Goal: Information Seeking & Learning: Learn about a topic

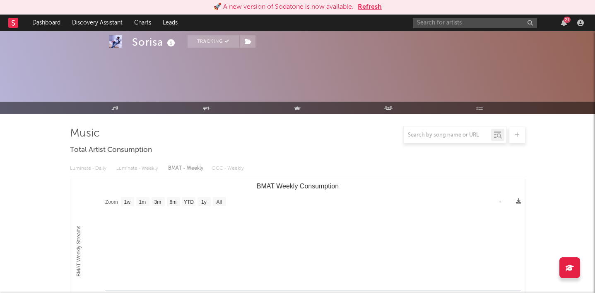
select select "1w"
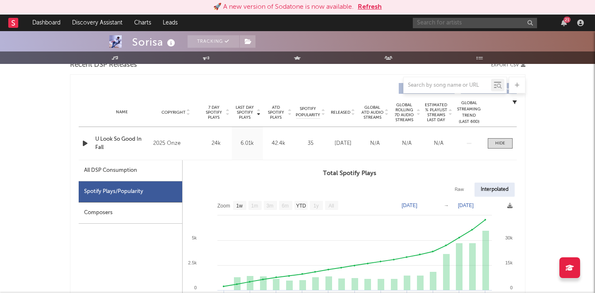
click at [432, 24] on input "text" at bounding box center [475, 23] width 124 height 10
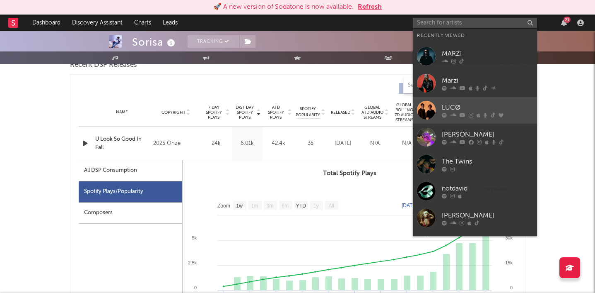
click at [453, 104] on div "LUCØ" at bounding box center [487, 107] width 91 height 10
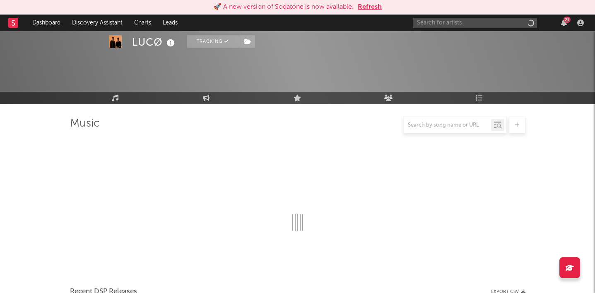
scroll to position [302, 0]
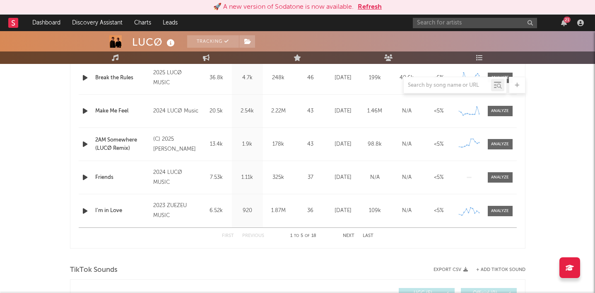
select select "6m"
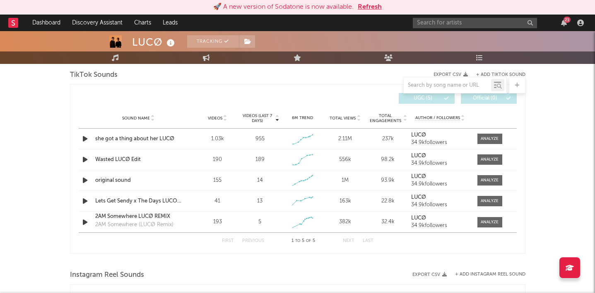
scroll to position [563, 0]
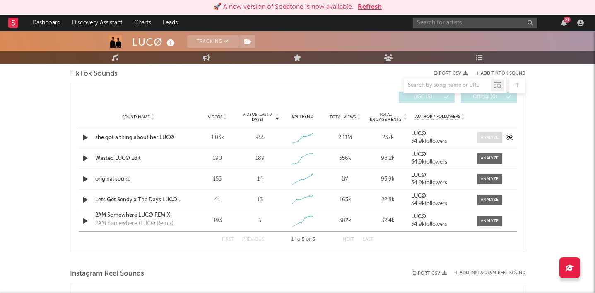
click at [494, 138] on div at bounding box center [490, 137] width 18 height 6
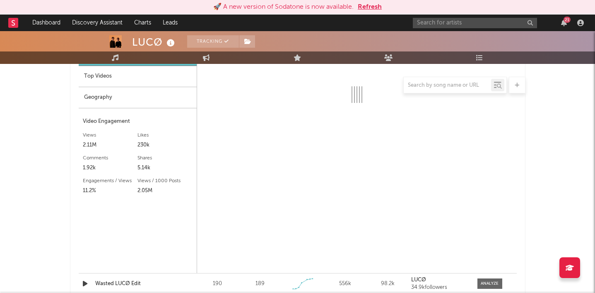
select select "1w"
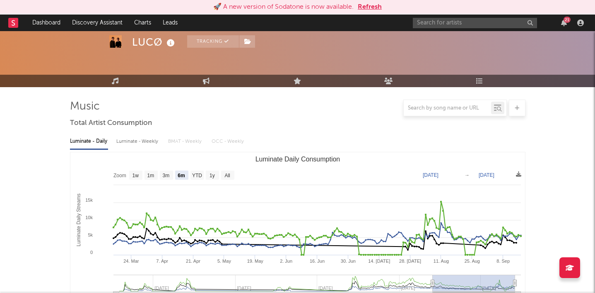
scroll to position [0, 0]
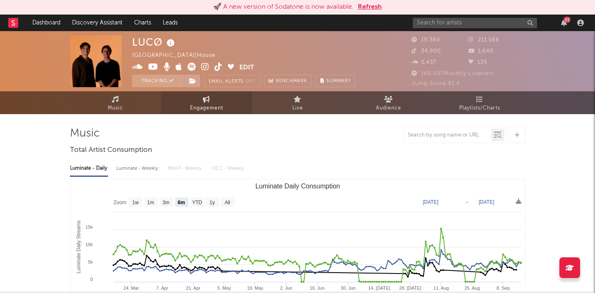
click at [206, 104] on span "Engagement" at bounding box center [206, 108] width 33 height 10
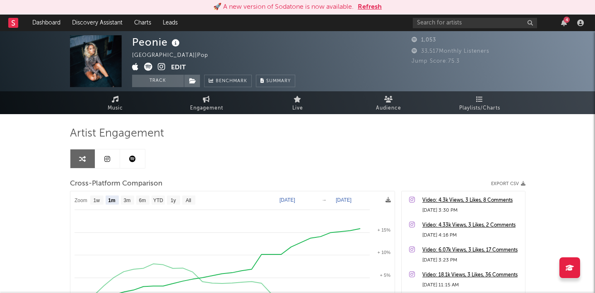
select select "1m"
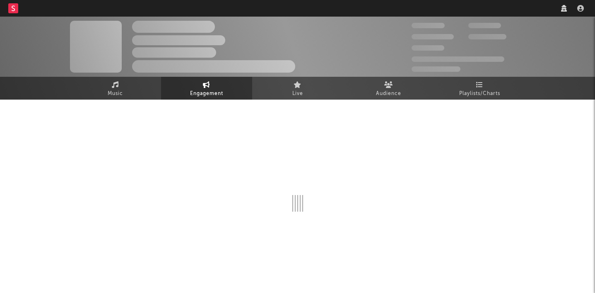
select select "1w"
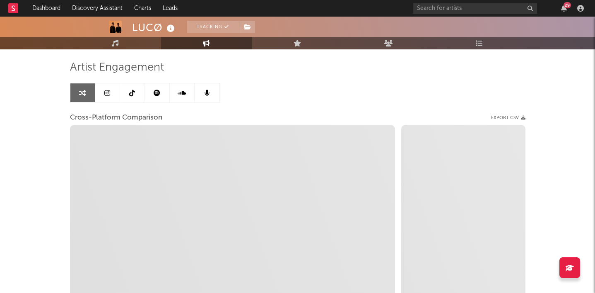
scroll to position [51, 0]
select select "1m"
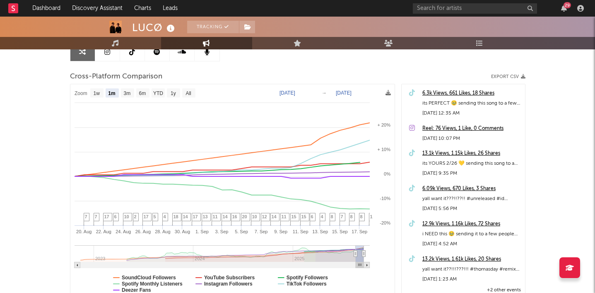
scroll to position [96, 0]
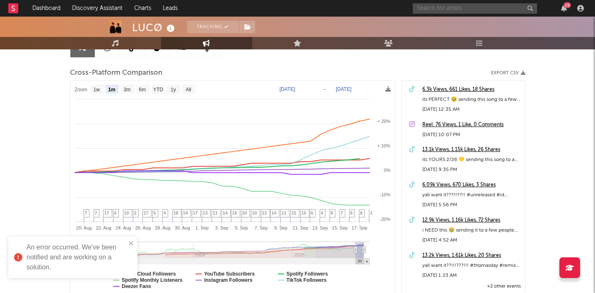
click at [457, 8] on input "text" at bounding box center [475, 8] width 124 height 10
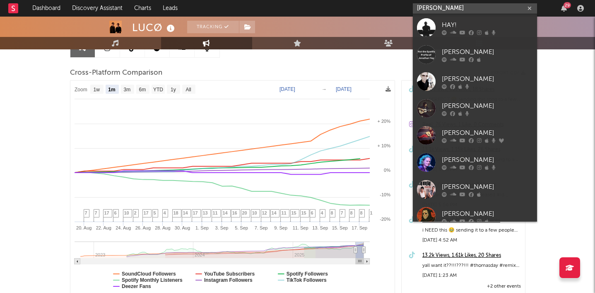
click at [453, 9] on input "haley joelle" at bounding box center [475, 8] width 124 height 10
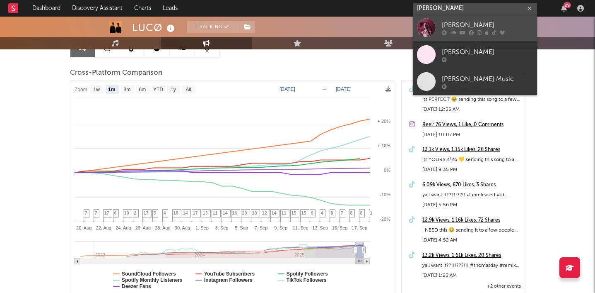
type input "haley joelle"
click at [463, 24] on div "Haley Joelle" at bounding box center [487, 25] width 91 height 10
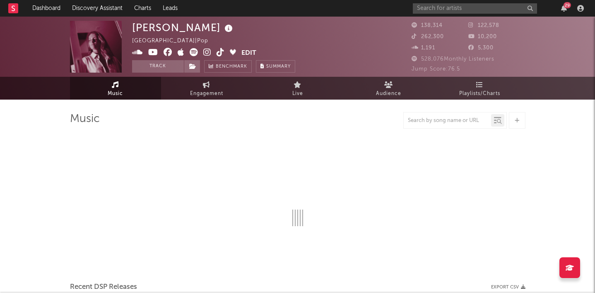
select select "6m"
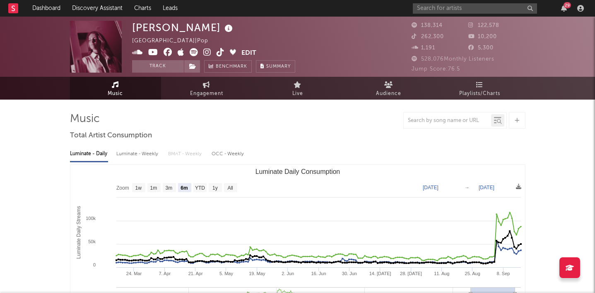
select select "6m"
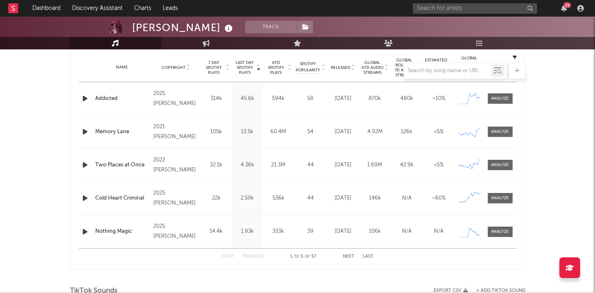
scroll to position [321, 0]
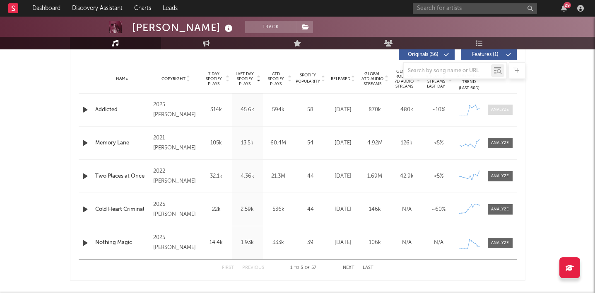
click at [503, 109] on div at bounding box center [500, 110] width 18 height 6
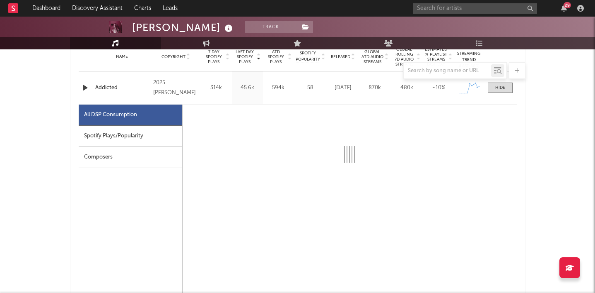
scroll to position [372, 0]
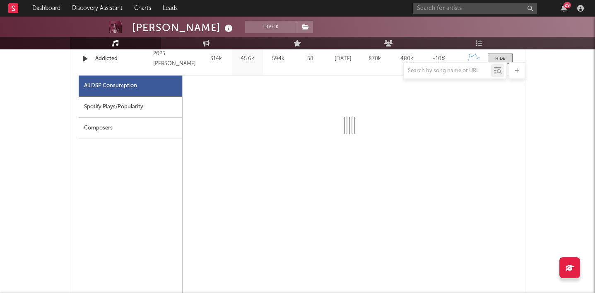
select select "1w"
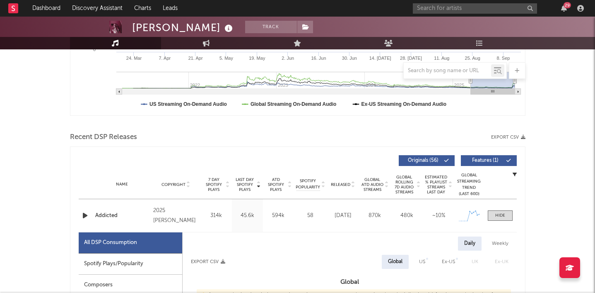
scroll to position [0, 0]
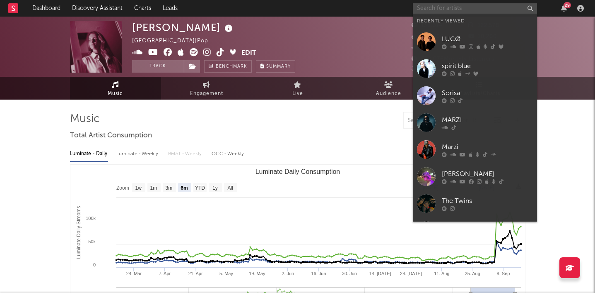
click at [466, 8] on input "text" at bounding box center [475, 8] width 124 height 10
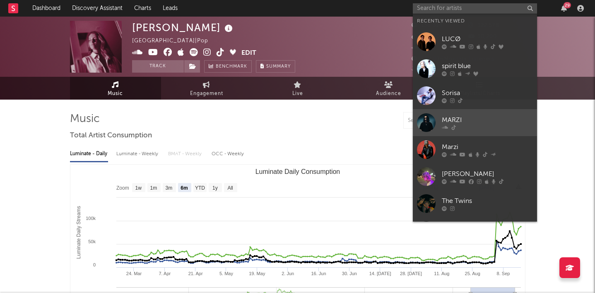
click at [474, 127] on div at bounding box center [487, 127] width 91 height 5
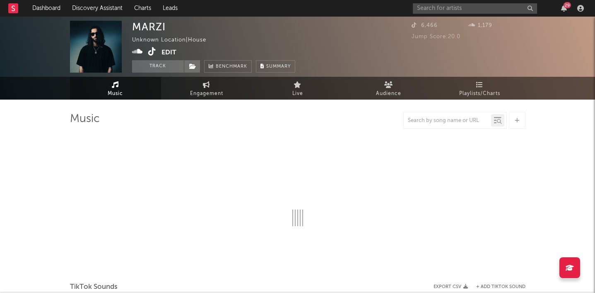
select select "1w"
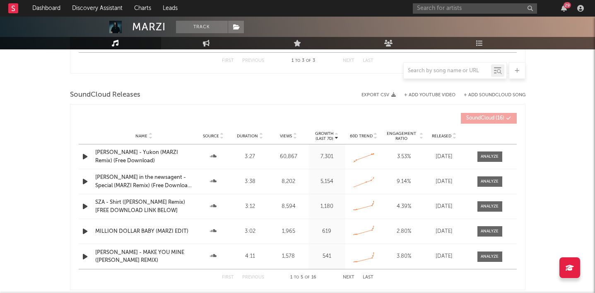
scroll to position [416, 0]
click at [484, 206] on div at bounding box center [490, 206] width 18 height 6
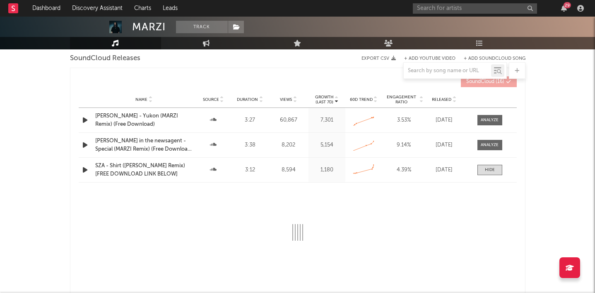
select select "6m"
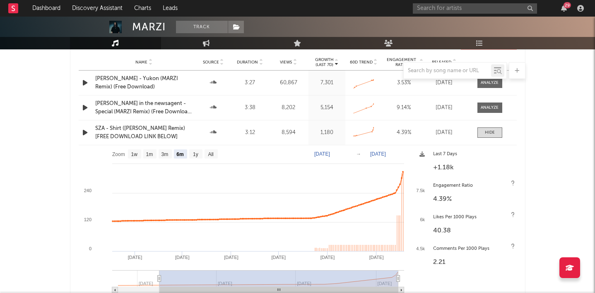
scroll to position [493, 0]
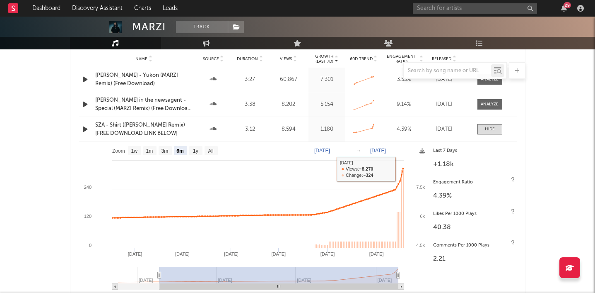
click at [499, 121] on div "Name SZA - Shirt (Marzi Remix) [FREE DOWNLOAD LINK BELOW] Source Duration 3:12 …" at bounding box center [298, 129] width 438 height 24
click at [496, 126] on span at bounding box center [490, 129] width 25 height 10
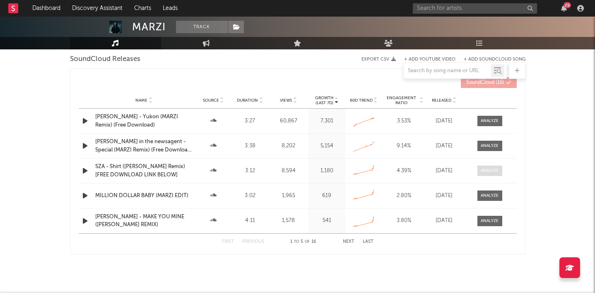
scroll to position [438, 0]
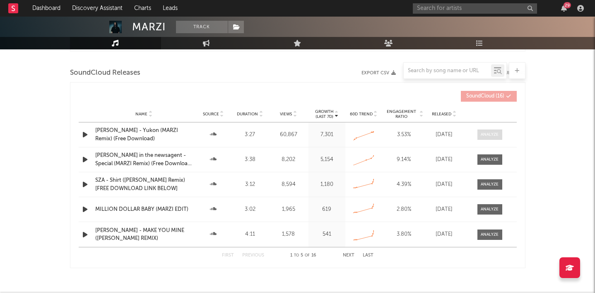
click at [485, 134] on div at bounding box center [490, 134] width 18 height 6
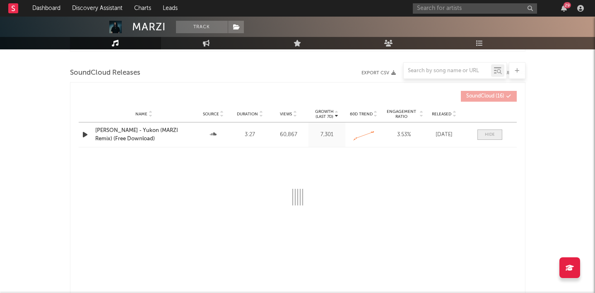
select select "All"
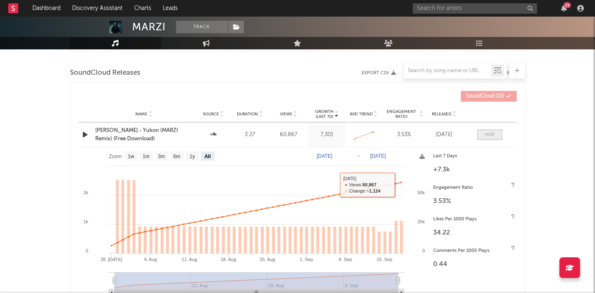
click at [486, 134] on div at bounding box center [490, 134] width 10 height 6
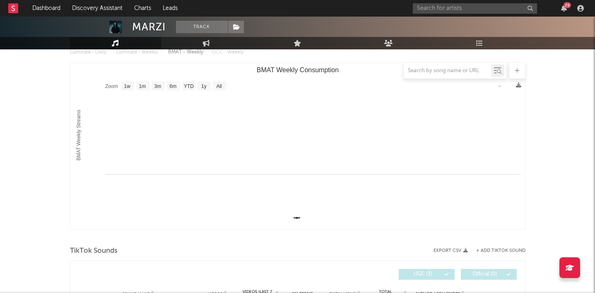
scroll to position [0, 0]
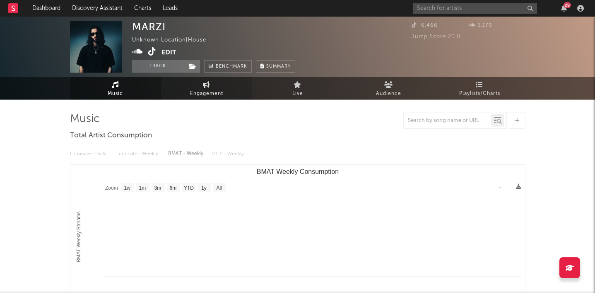
click at [206, 89] on span "Engagement" at bounding box center [206, 94] width 33 height 10
select select "1w"
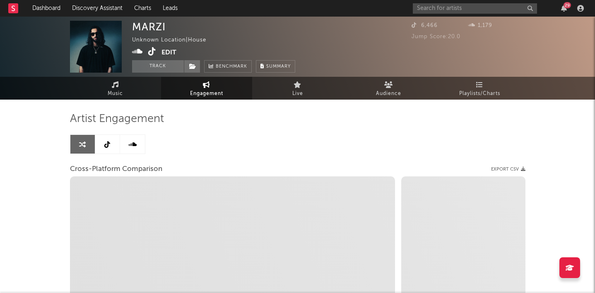
select select "1m"
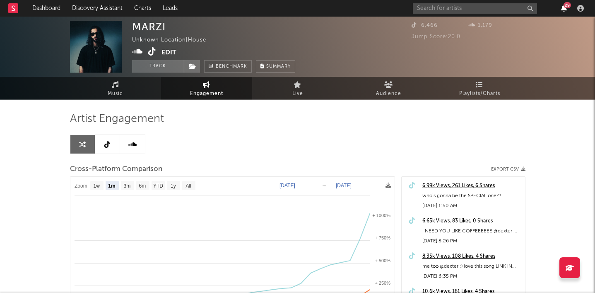
click at [564, 7] on icon "button" at bounding box center [565, 8] width 6 height 7
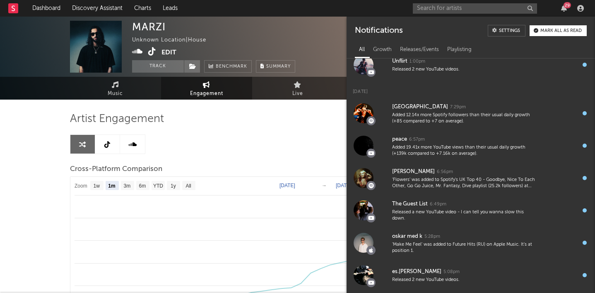
scroll to position [302, 0]
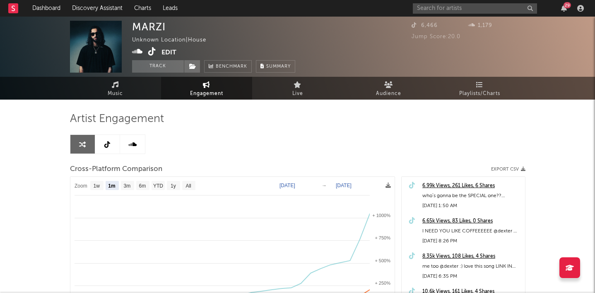
click at [319, 147] on div "Artist Engagement Cross-Platform Comparison Export CSV Zoom 1w 1m 3m 6m YTD 1y …" at bounding box center [298, 253] width 456 height 282
click at [448, 13] on input "text" at bounding box center [475, 8] width 124 height 10
click at [444, 10] on input "brodie" at bounding box center [475, 8] width 124 height 10
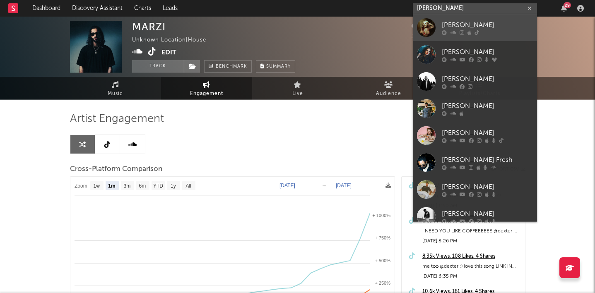
type input "brodie"
click at [443, 23] on div "[PERSON_NAME]" at bounding box center [487, 25] width 91 height 10
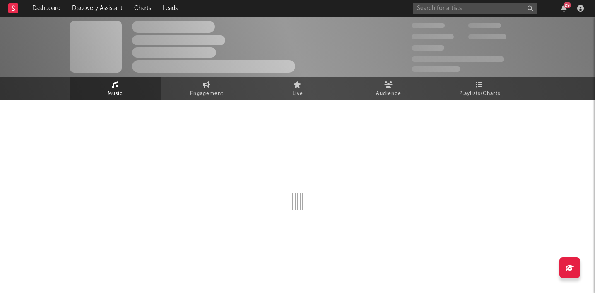
select select "6m"
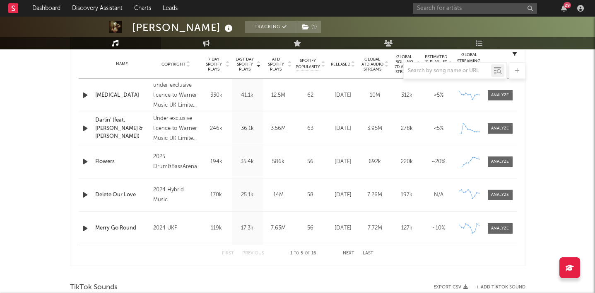
scroll to position [335, 0]
click at [496, 160] on div at bounding box center [500, 162] width 18 height 6
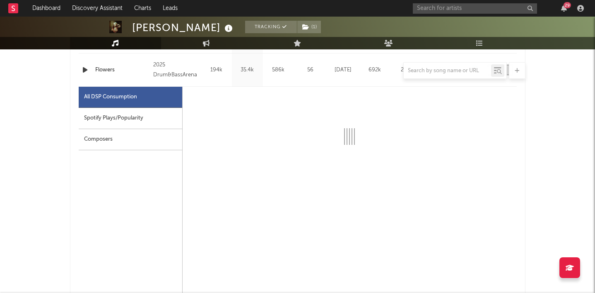
select select "1w"
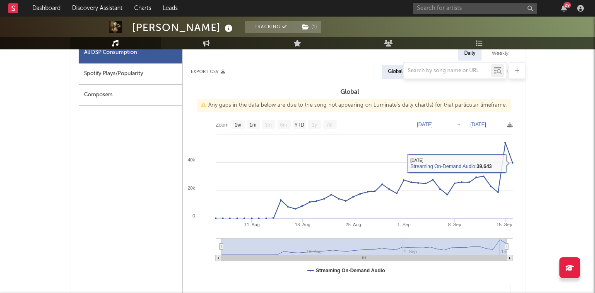
scroll to position [472, 0]
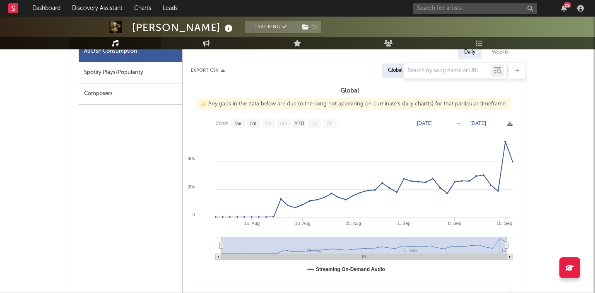
click at [221, 248] on icon at bounding box center [364, 248] width 297 height 22
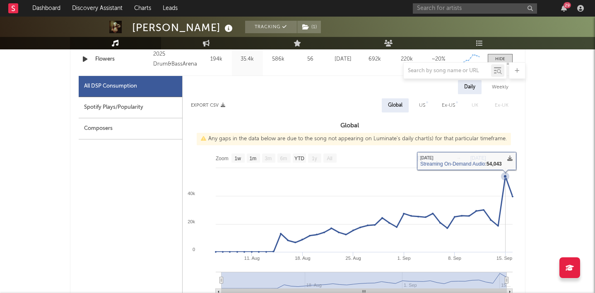
scroll to position [437, 0]
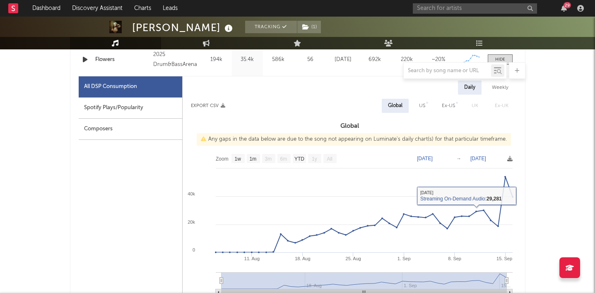
click at [148, 107] on div "Spotify Plays/Popularity" at bounding box center [131, 107] width 104 height 21
select select "1w"
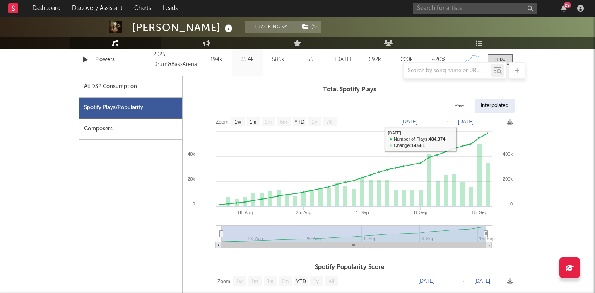
click at [142, 85] on div "All DSP Consumption" at bounding box center [131, 86] width 104 height 21
select select "1w"
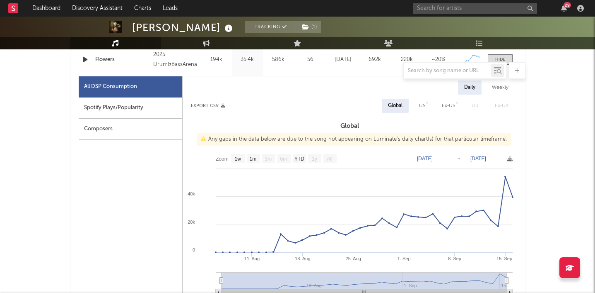
scroll to position [476, 0]
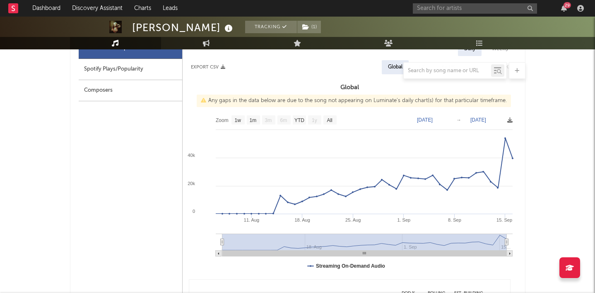
type input "2025-08-11"
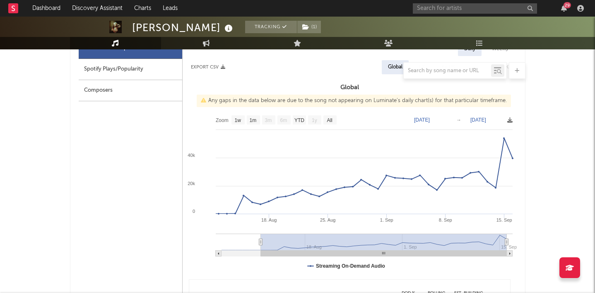
drag, startPoint x: 221, startPoint y: 242, endPoint x: 260, endPoint y: 243, distance: 39.0
click at [260, 243] on icon at bounding box center [260, 242] width 3 height 6
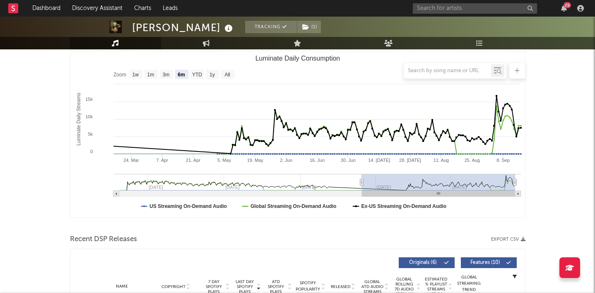
scroll to position [0, 0]
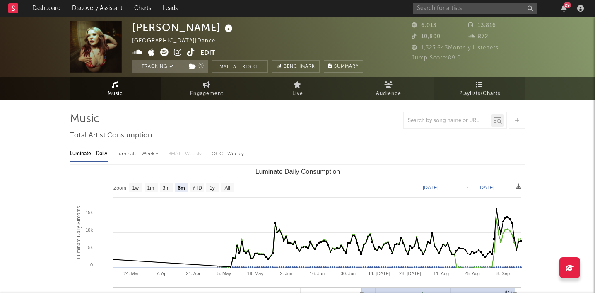
click at [481, 90] on span "Playlists/Charts" at bounding box center [480, 94] width 41 height 10
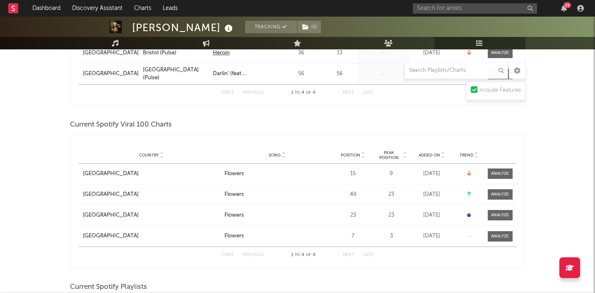
scroll to position [230, 0]
click at [507, 172] on div at bounding box center [500, 172] width 18 height 6
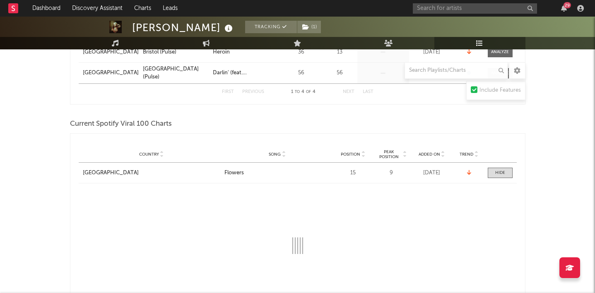
select select "1w"
